Goal: Task Accomplishment & Management: Complete application form

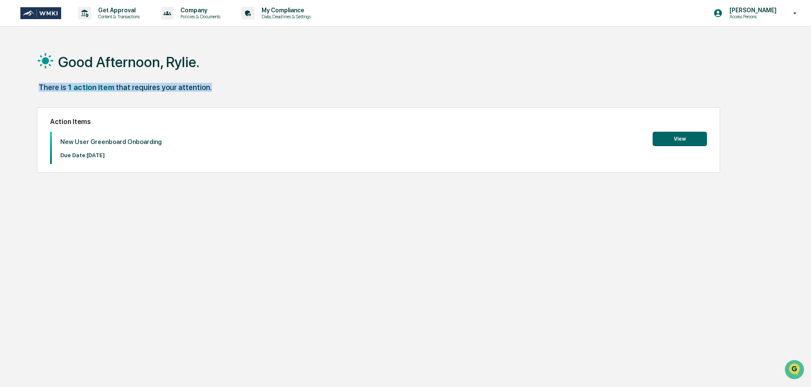
drag, startPoint x: 207, startPoint y: 87, endPoint x: 32, endPoint y: 85, distance: 175.0
click at [32, 85] on div "Good Afternoon, Rylie. There is 1 action item that requires your attention. Act…" at bounding box center [402, 233] width 756 height 387
click at [133, 93] on div "There is 1 action item that requires your attention." at bounding box center [402, 91] width 730 height 17
click at [704, 140] on button "View" at bounding box center [680, 139] width 54 height 14
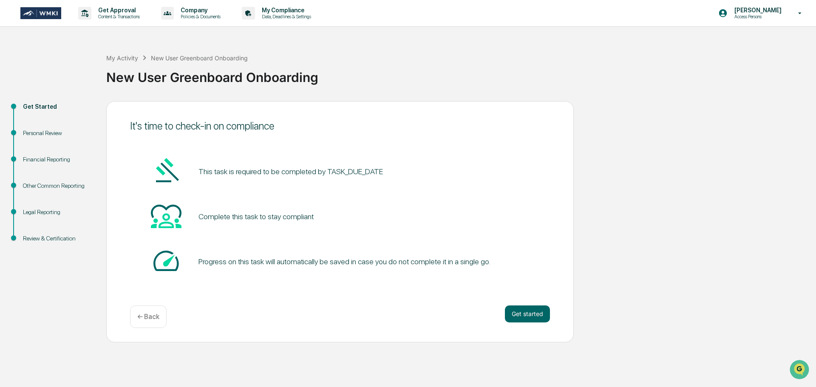
click at [350, 169] on pre "This task is required to be completed by TASK_DUE_DATE" at bounding box center [290, 171] width 184 height 11
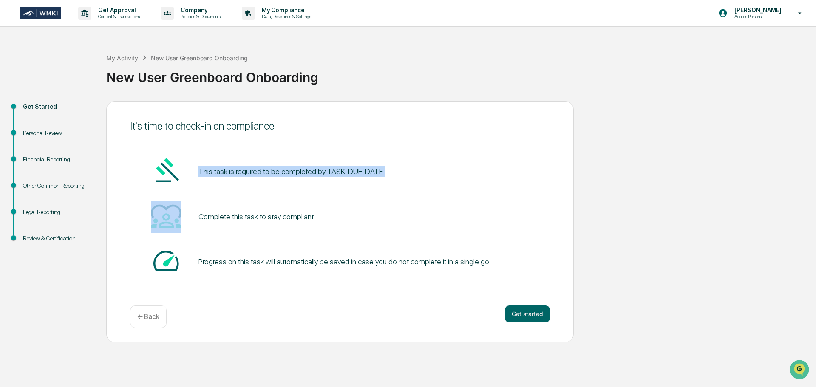
click at [350, 169] on pre "This task is required to be completed by TASK_DUE_DATE" at bounding box center [290, 171] width 184 height 11
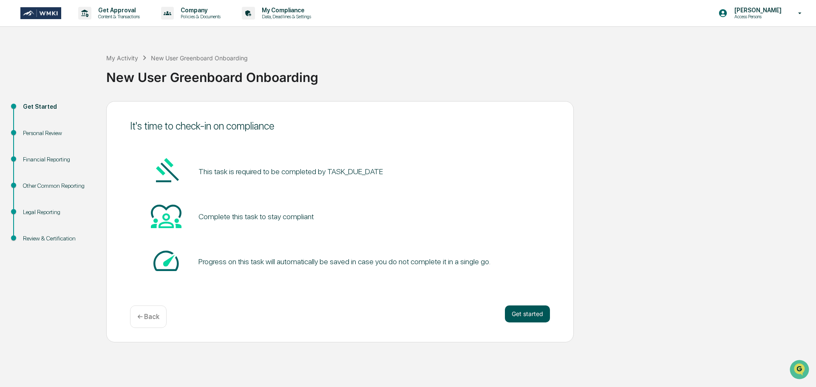
click at [532, 316] on button "Get started" at bounding box center [527, 313] width 45 height 17
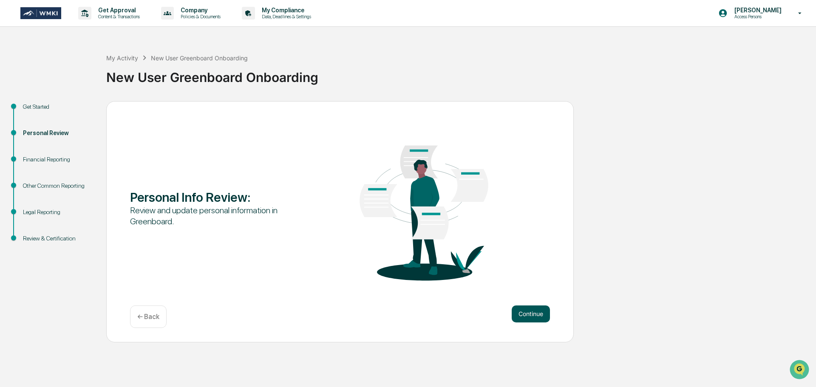
click at [532, 316] on button "Continue" at bounding box center [530, 313] width 38 height 17
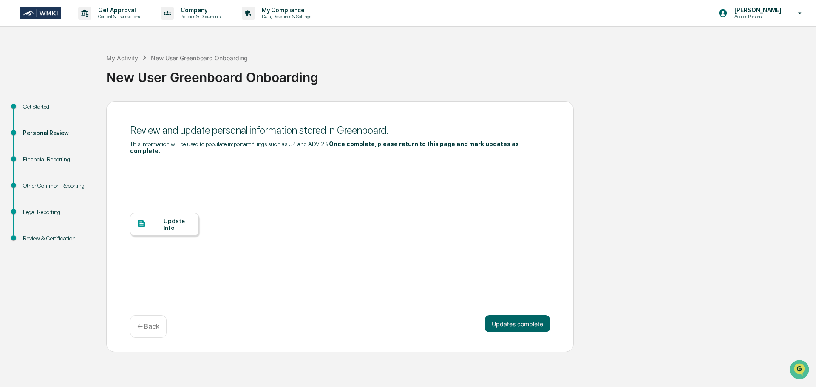
click at [155, 219] on div at bounding box center [150, 224] width 27 height 11
click at [48, 147] on div "Personal Review" at bounding box center [57, 143] width 83 height 26
click at [51, 159] on div "Financial Reporting" at bounding box center [58, 159] width 70 height 9
click at [63, 159] on div "Financial Reporting" at bounding box center [58, 159] width 70 height 9
click at [63, 160] on div "Financial Reporting" at bounding box center [58, 159] width 70 height 9
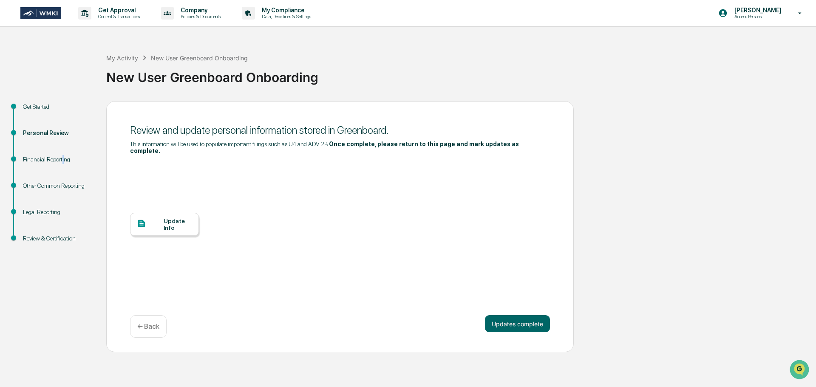
click at [64, 159] on div "Financial Reporting" at bounding box center [58, 159] width 70 height 9
drag, startPoint x: 510, startPoint y: 144, endPoint x: 330, endPoint y: 146, distance: 180.1
click at [330, 146] on div "This information will be used to populate important filings such as U4 and ADV …" at bounding box center [340, 148] width 420 height 14
click at [277, 179] on div "Update Info" at bounding box center [340, 230] width 420 height 153
click at [45, 106] on div "Get Started" at bounding box center [58, 106] width 70 height 9
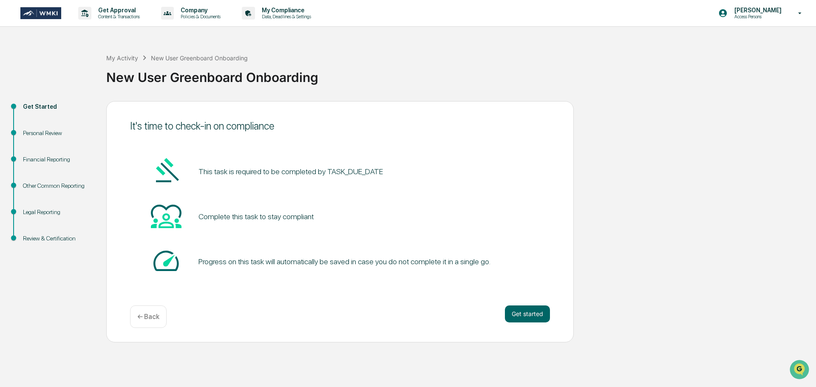
click at [42, 135] on div "Personal Review" at bounding box center [58, 133] width 70 height 9
click at [37, 131] on div "Personal Review" at bounding box center [58, 133] width 70 height 9
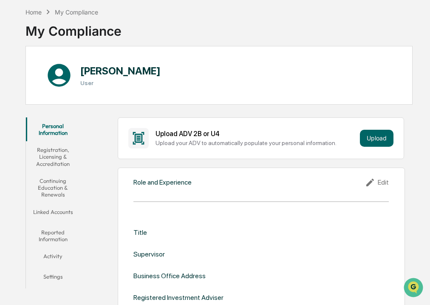
scroll to position [85, 0]
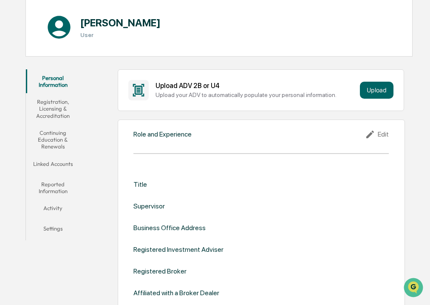
click at [57, 164] on button "Linked Accounts" at bounding box center [53, 165] width 54 height 20
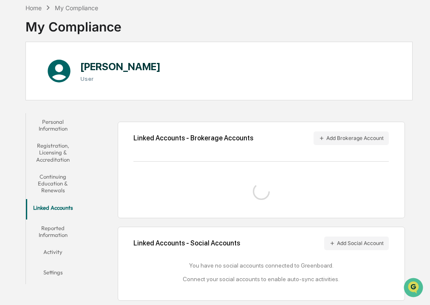
scroll to position [62, 0]
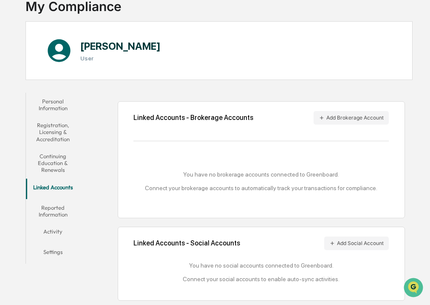
click at [51, 205] on button "Reported Information" at bounding box center [53, 211] width 54 height 24
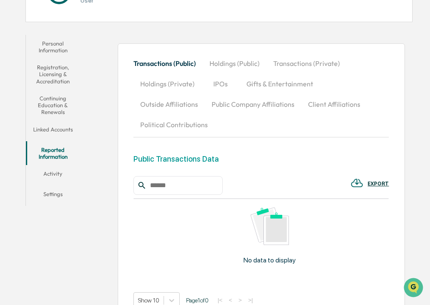
scroll to position [142, 0]
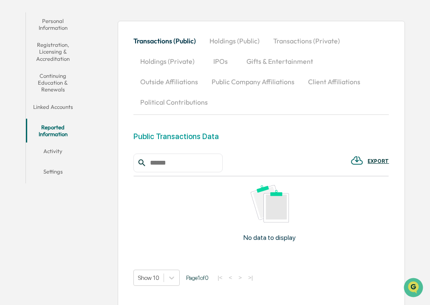
click at [49, 151] on button "Activity" at bounding box center [53, 152] width 54 height 20
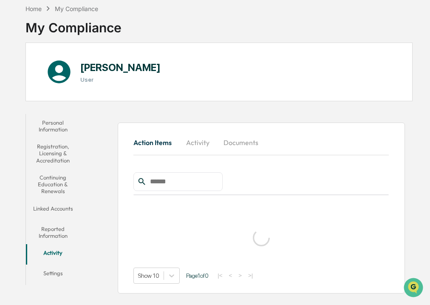
scroll to position [40, 0]
